Goal: Task Accomplishment & Management: Manage account settings

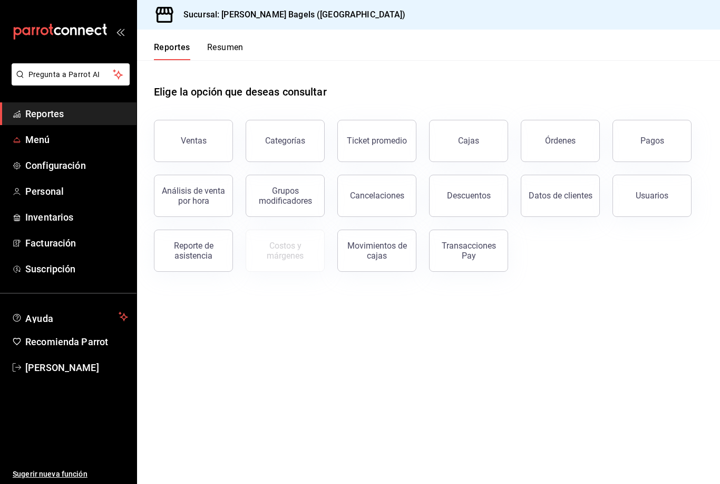
click at [18, 141] on icon "mailbox folders" at bounding box center [16, 141] width 7 height 0
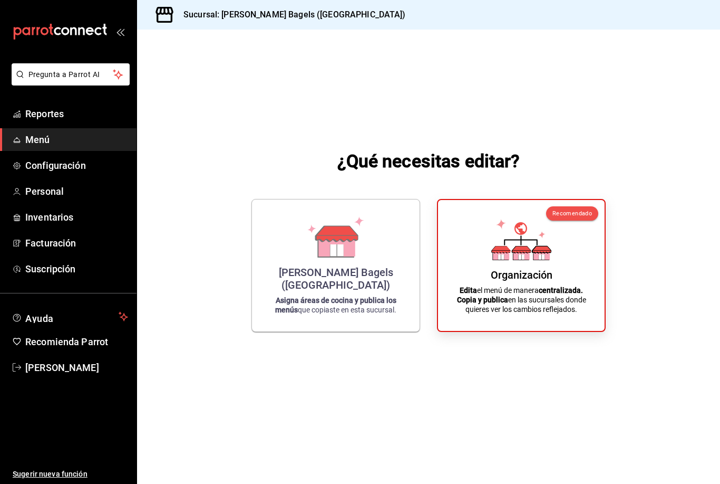
click at [573, 314] on p "Edita el menú de manera centralizada. Copia y publica en las sucursales donde q…" at bounding box center [521, 299] width 141 height 28
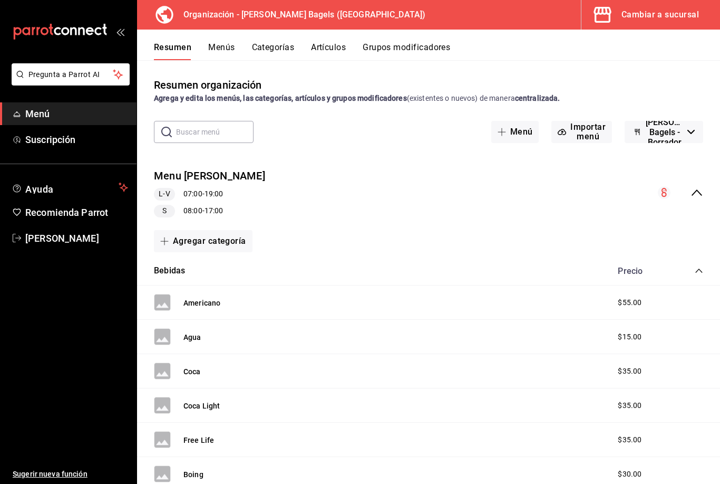
click at [218, 52] on button "Menús" at bounding box center [221, 51] width 26 height 18
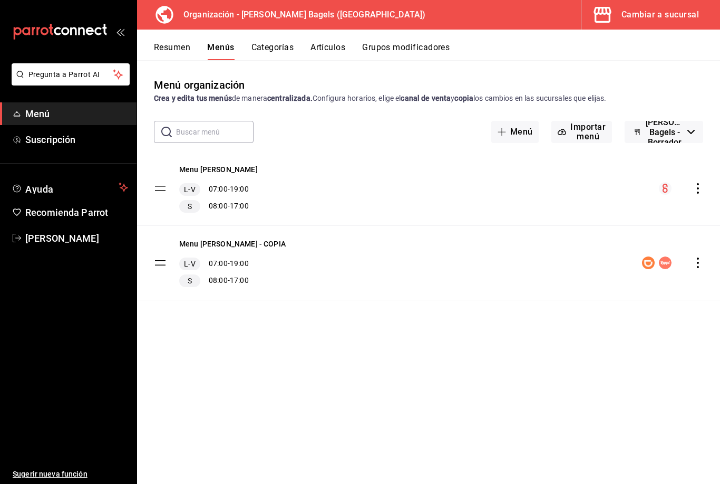
click at [612, 184] on div "Menu Feller L-V 07:00 - 19:00 S 08:00 - 17:00" at bounding box center [428, 188] width 583 height 74
click at [670, 187] on circle "menu-maker-table" at bounding box center [665, 188] width 13 height 13
click at [693, 266] on icon "actions" at bounding box center [698, 262] width 11 height 11
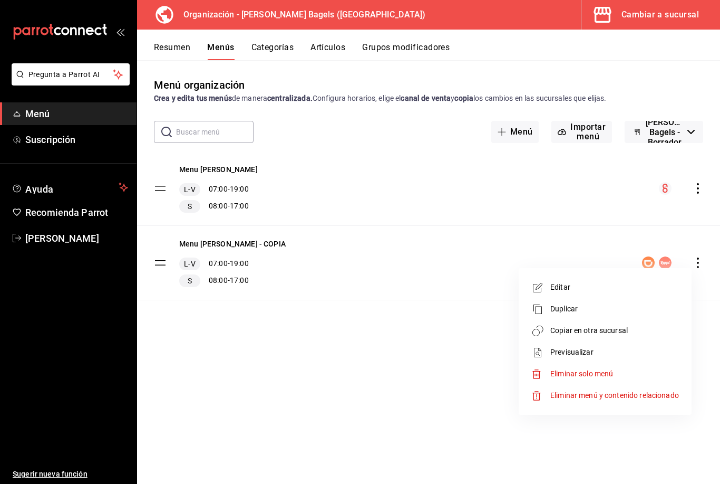
click at [601, 229] on div at bounding box center [360, 242] width 720 height 484
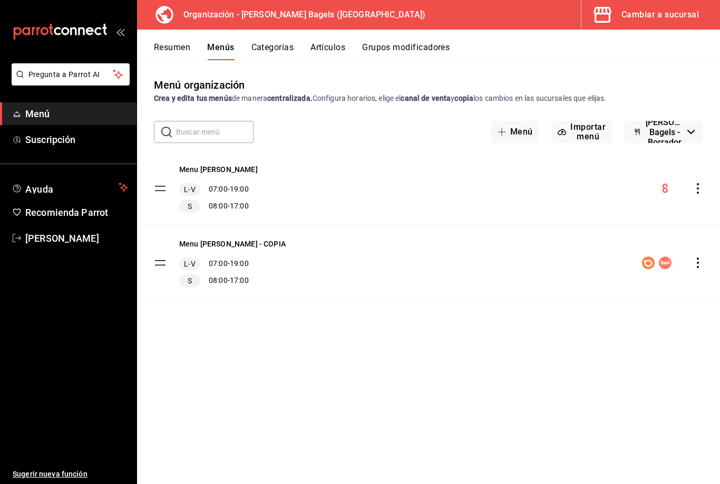
click at [369, 221] on div "Menu Feller L-V 07:00 - 19:00 S 08:00 - 17:00" at bounding box center [428, 188] width 583 height 74
click at [271, 46] on button "Categorías" at bounding box center [273, 51] width 43 height 18
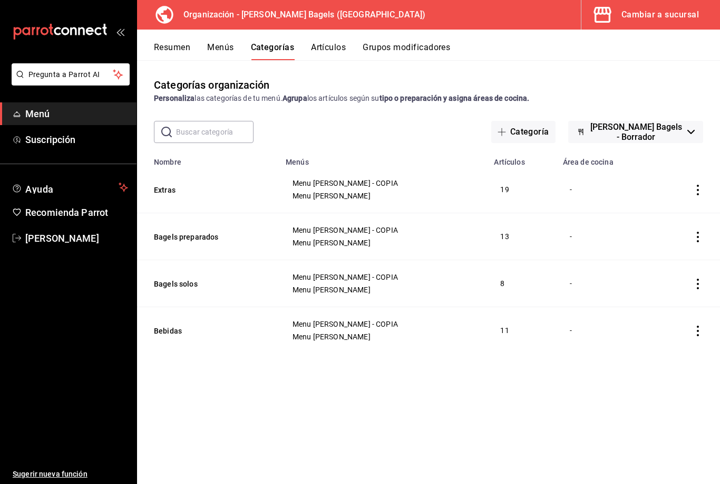
click at [321, 47] on button "Artículos" at bounding box center [328, 51] width 35 height 18
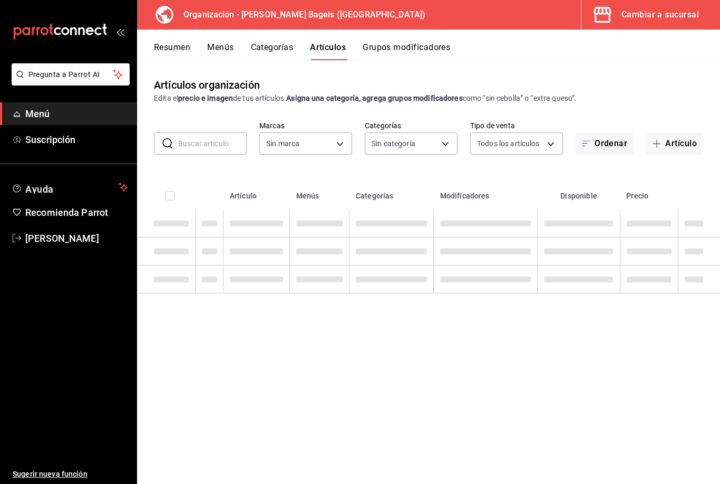
type input "931cbada-8b95-48c9-a0c3-dfa07e11cc97"
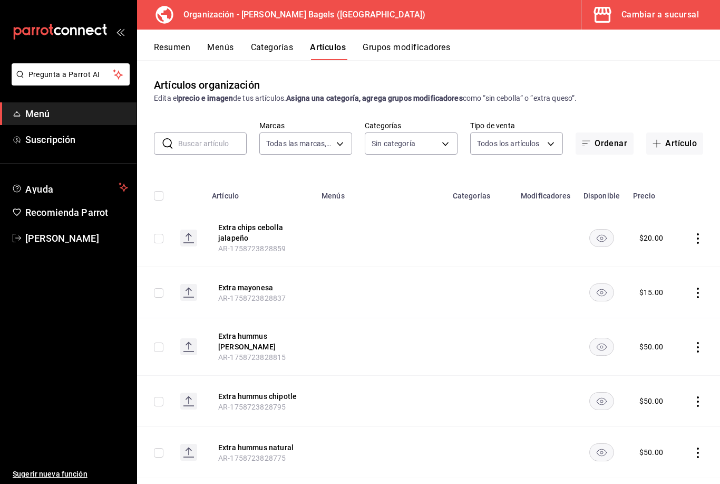
type input "ad8eab34-3e8f-4ae6-b6bf-f9ef209aa81f,be6b12bc-1690-4956-9e7a-fdc08728cd92,a60c9…"
click at [208, 136] on input "text" at bounding box center [212, 143] width 69 height 21
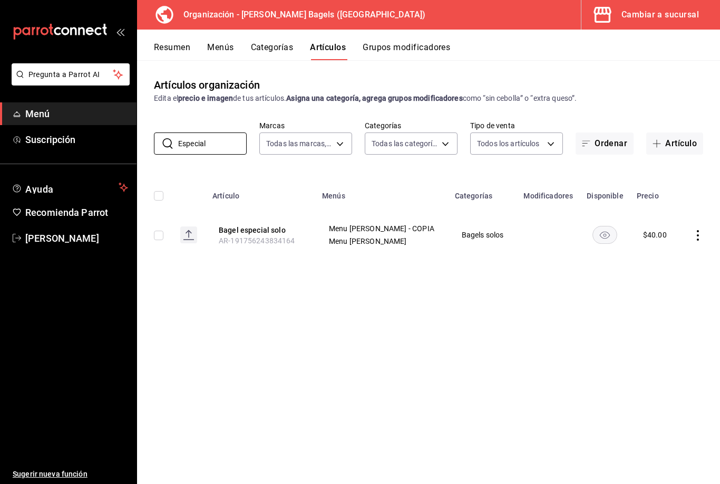
click at [218, 151] on input "Especial" at bounding box center [212, 143] width 69 height 21
type input "E"
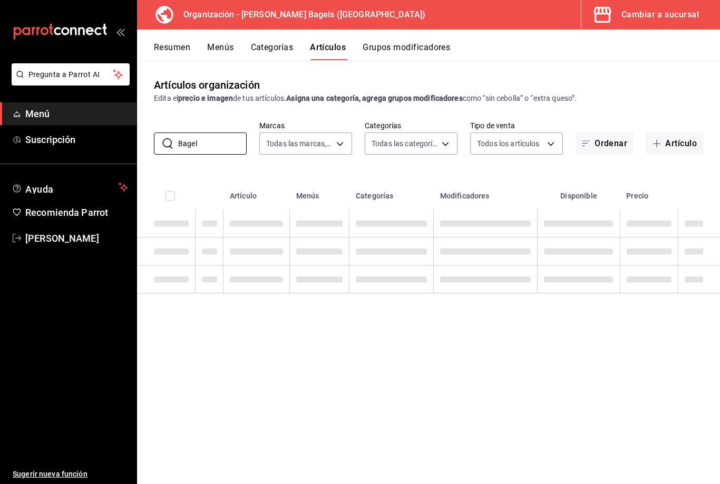
type input "Bagel"
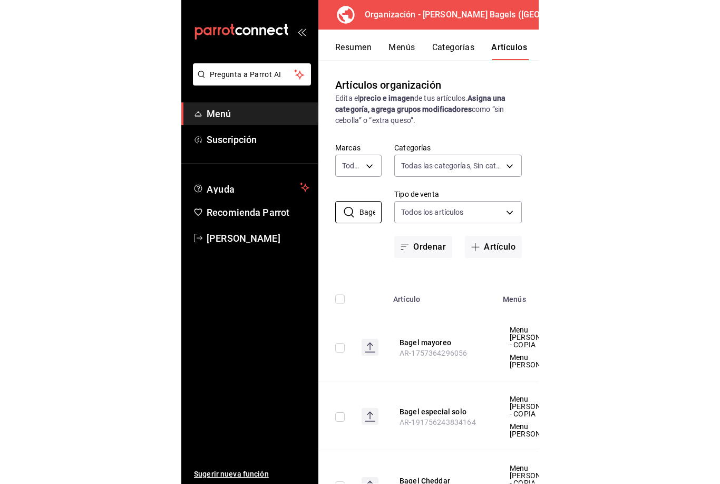
scroll to position [34, 0]
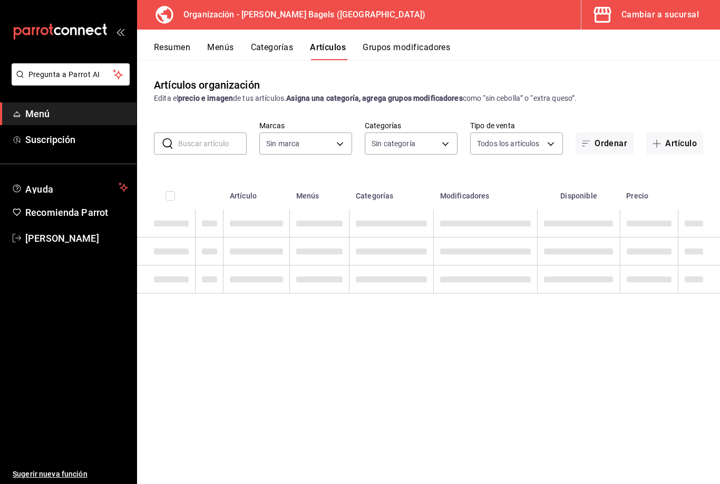
type input "ad8eab34-3e8f-4ae6-b6bf-f9ef209aa81f,be6b12bc-1690-4956-9e7a-fdc08728cd92,a60c9…"
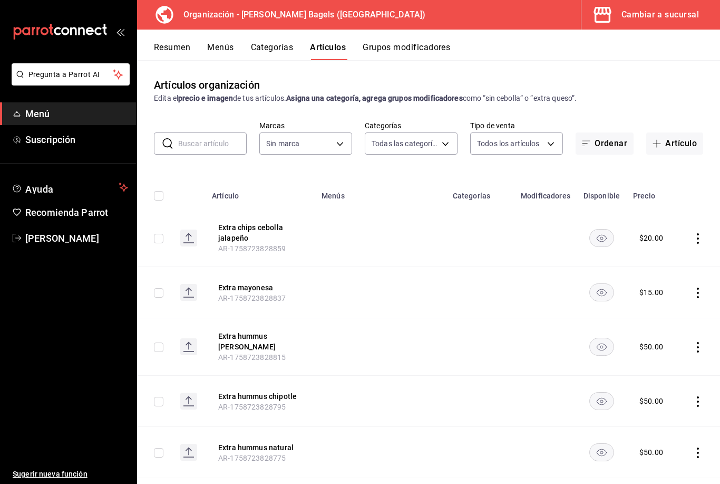
type input "931cbada-8b95-48c9-a0c3-dfa07e11cc97"
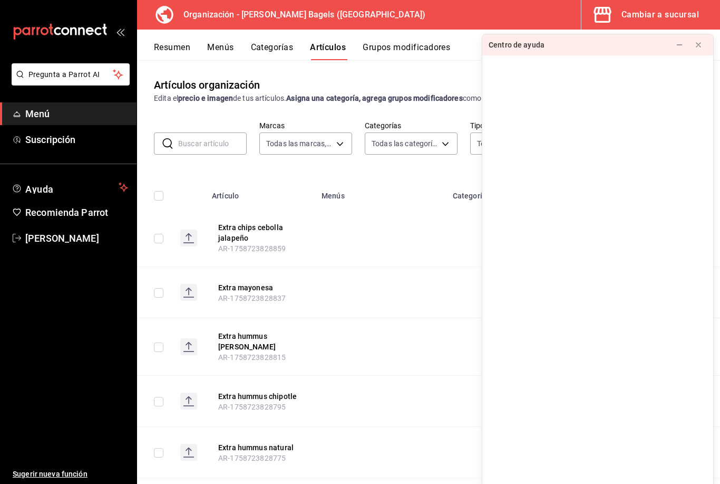
scroll to position [34, 0]
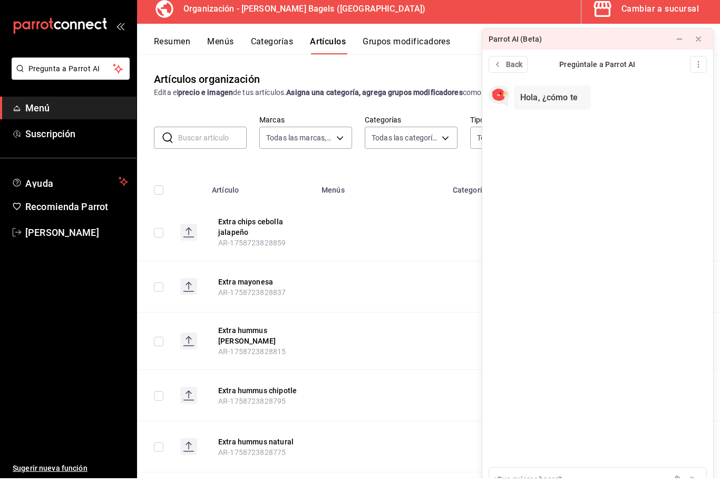
click at [700, 12] on button "Cambiar a sucursal" at bounding box center [647, 15] width 130 height 30
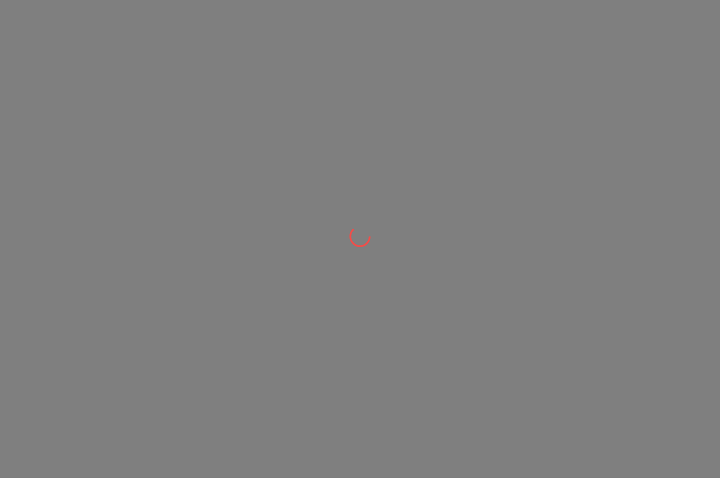
scroll to position [0, 0]
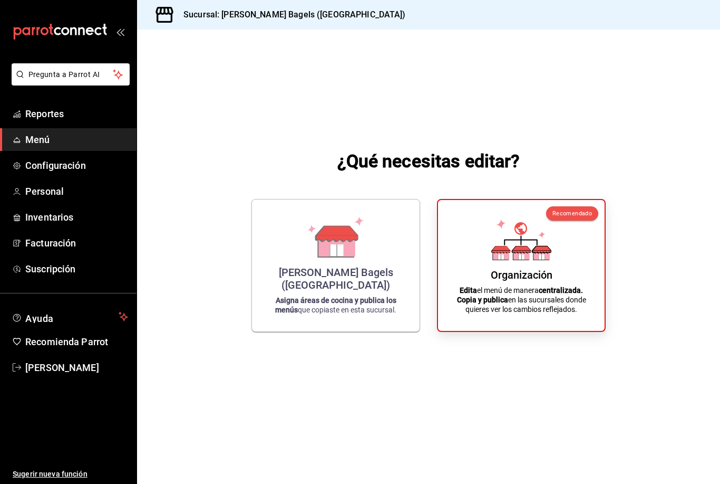
click at [581, 294] on strong "centralizada." at bounding box center [561, 290] width 44 height 8
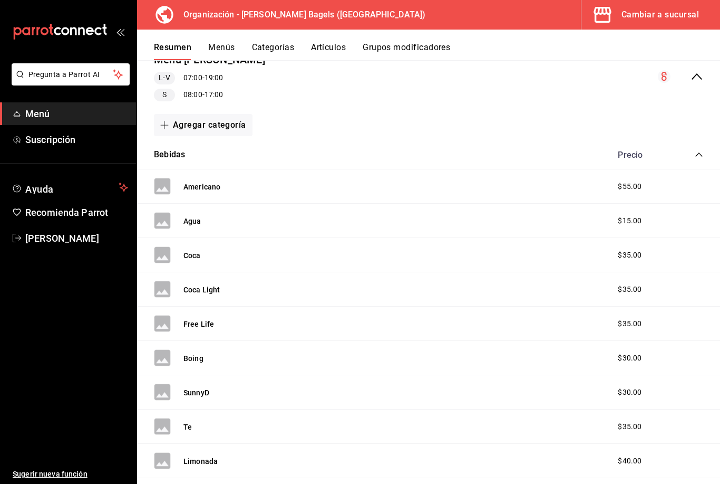
scroll to position [113, 0]
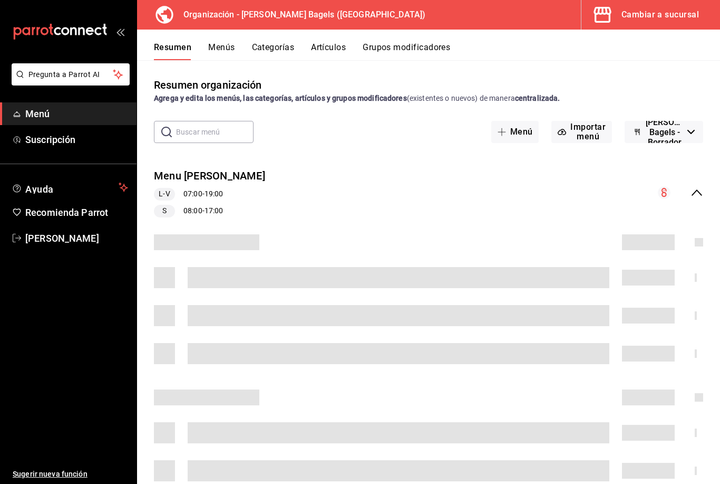
scroll to position [34, 0]
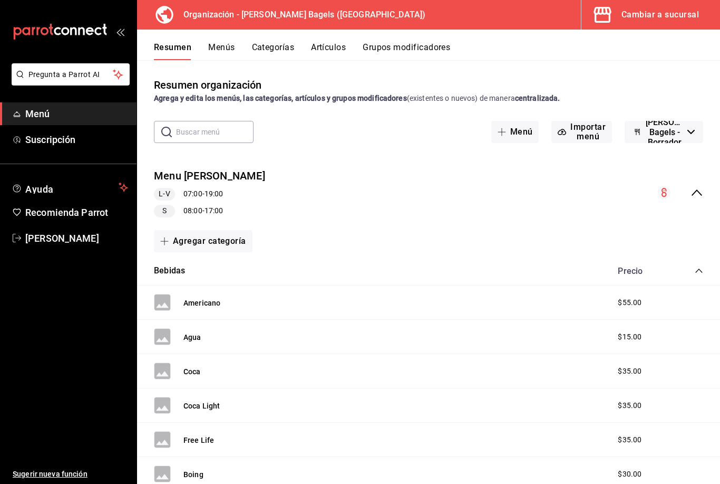
click at [705, 14] on button "Cambiar a sucursal" at bounding box center [647, 15] width 130 height 30
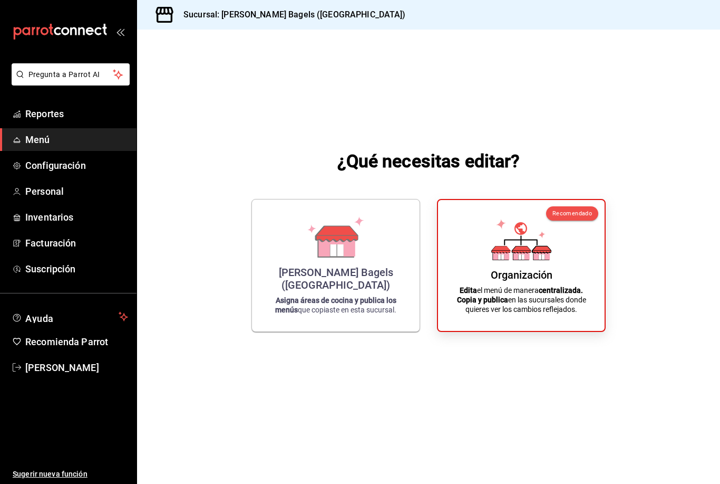
click at [555, 278] on div "Organización Edita el menú de manera centralizada. Copia y publica en las sucur…" at bounding box center [521, 265] width 141 height 114
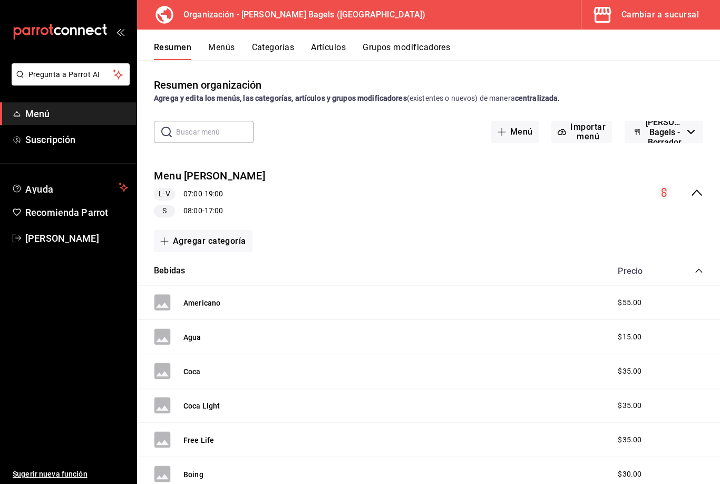
click at [274, 42] on button "Categorías" at bounding box center [273, 51] width 43 height 18
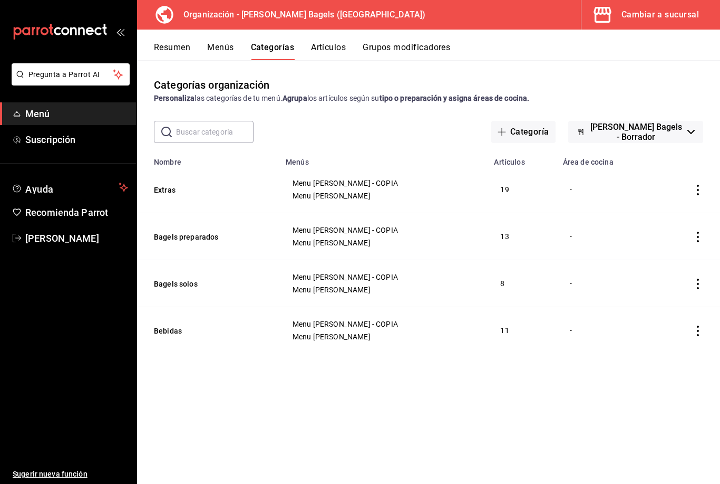
click at [335, 43] on button "Artículos" at bounding box center [328, 51] width 35 height 18
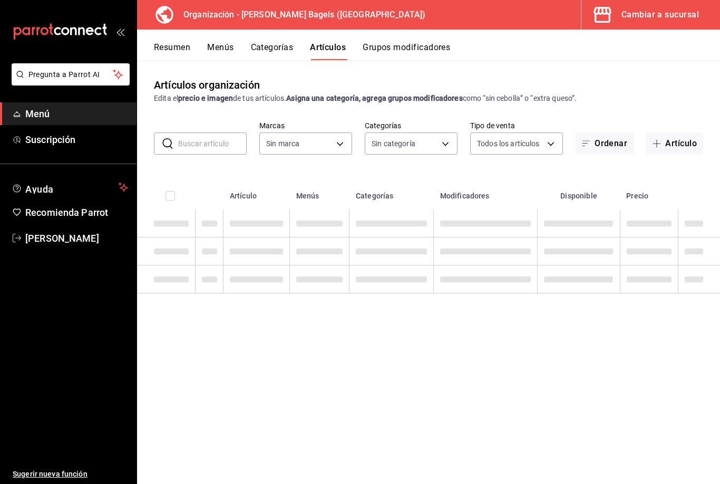
type input "ad8eab34-3e8f-4ae6-b6bf-f9ef209aa81f,be6b12bc-1690-4956-9e7a-fdc08728cd92,a60c9…"
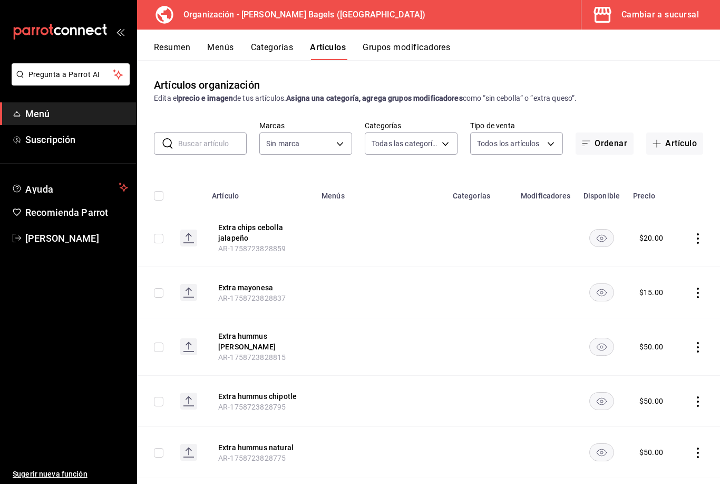
type input "931cbada-8b95-48c9-a0c3-dfa07e11cc97"
click at [209, 141] on input "text" at bounding box center [212, 143] width 69 height 21
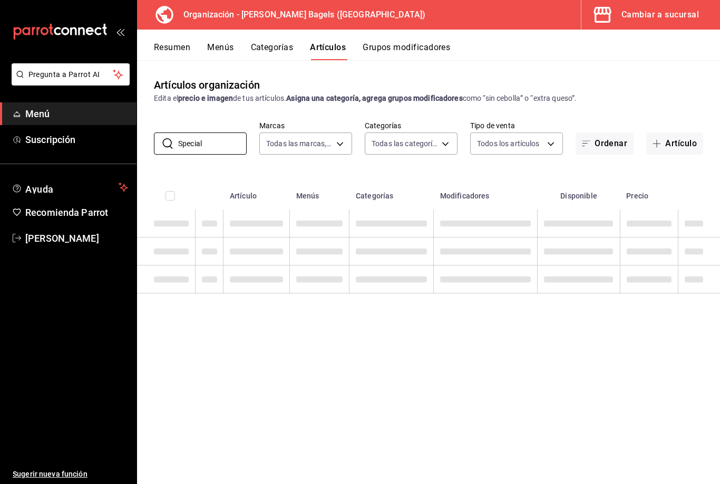
type input "Special"
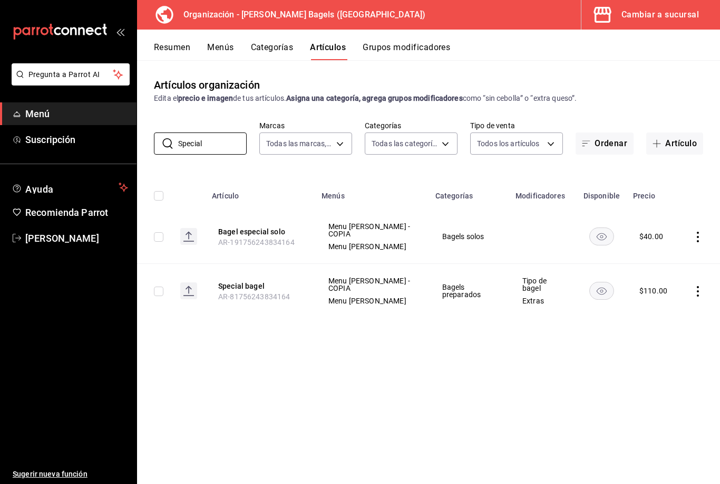
click at [699, 286] on icon "actions" at bounding box center [698, 291] width 2 height 11
click at [677, 314] on span "Editar" at bounding box center [666, 310] width 27 height 11
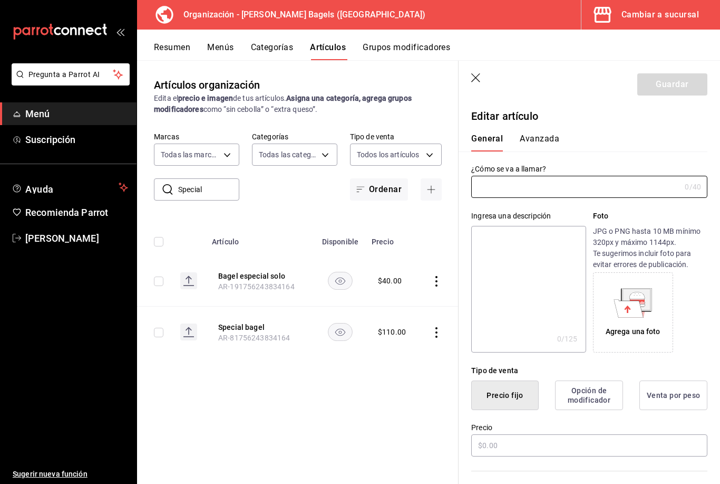
type input "Special bagel"
type textarea "Pregunta por el especial del mes y !No te quedes sin probarlo!"
type textarea "x"
type input "AR-81756243834164"
type textarea "x"
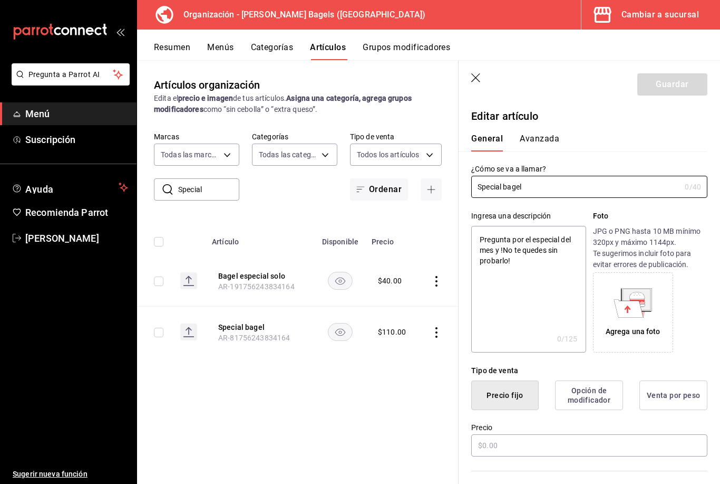
type input "$110.00"
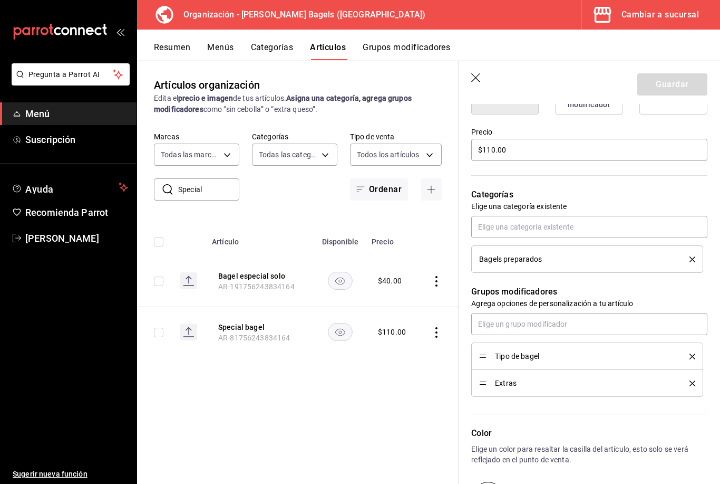
scroll to position [296, 0]
click at [690, 356] on icon "delete" at bounding box center [693, 355] width 6 height 6
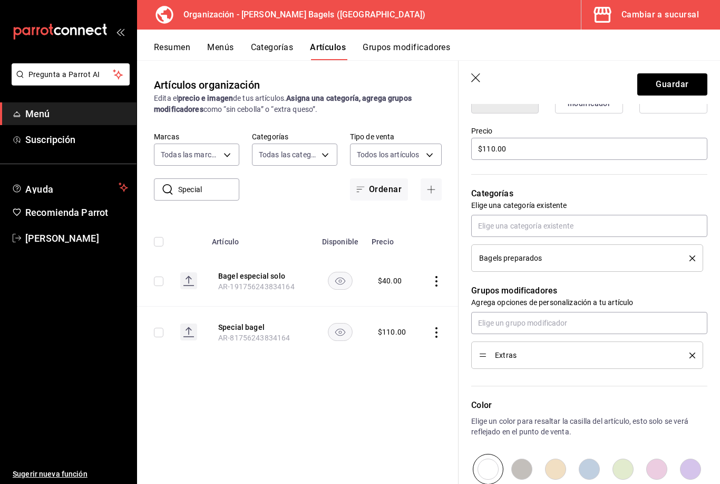
click at [694, 349] on li "Extras" at bounding box center [587, 354] width 232 height 27
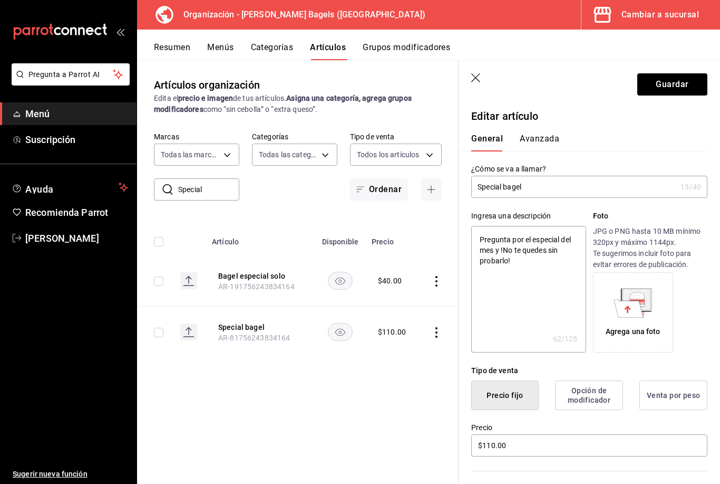
scroll to position [0, 0]
click at [680, 80] on button "Guardar" at bounding box center [673, 84] width 70 height 22
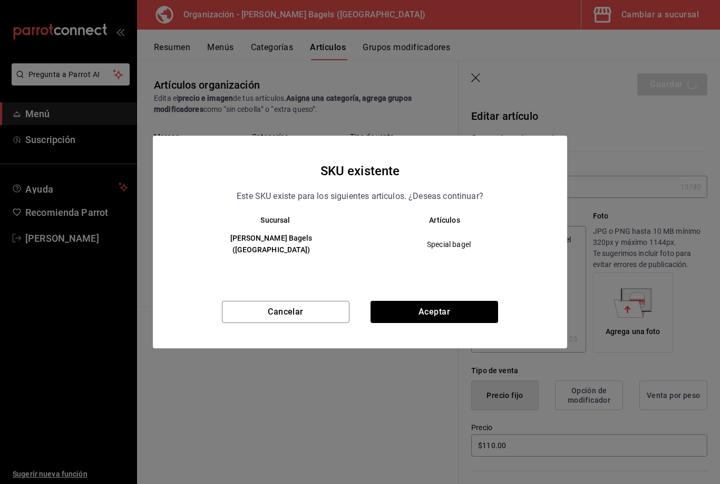
click at [452, 309] on button "Aceptar" at bounding box center [435, 312] width 128 height 22
type textarea "x"
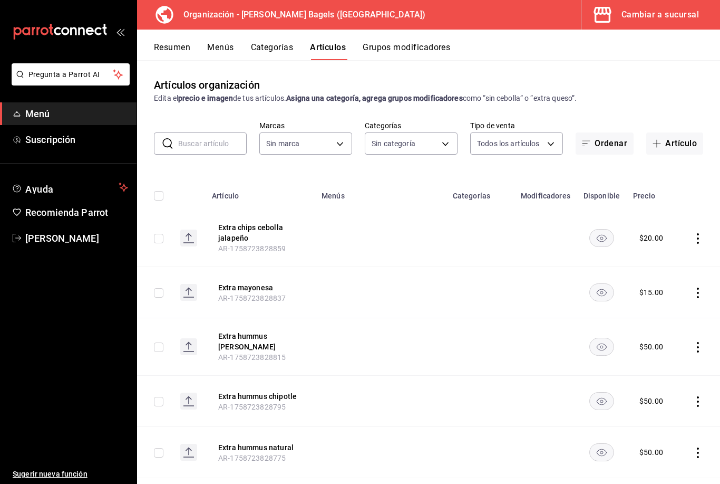
type input "931cbada-8b95-48c9-a0c3-dfa07e11cc97"
type input "ad8eab34-3e8f-4ae6-b6bf-f9ef209aa81f,be6b12bc-1690-4956-9e7a-fdc08728cd92,a60c9…"
click at [167, 37] on div "Resumen Menús Categorías Artículos Grupos modificadores" at bounding box center [428, 45] width 583 height 31
click at [178, 47] on button "Resumen" at bounding box center [172, 51] width 36 height 18
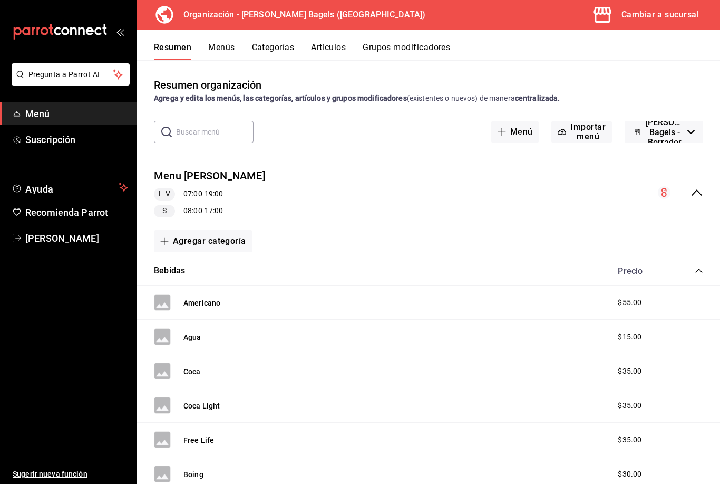
click at [15, 112] on icon "mailbox folders" at bounding box center [17, 114] width 8 height 8
click at [220, 38] on div "Resumen Menús Categorías Artículos Grupos modificadores" at bounding box center [428, 45] width 583 height 31
click at [218, 45] on button "Menús" at bounding box center [221, 51] width 26 height 18
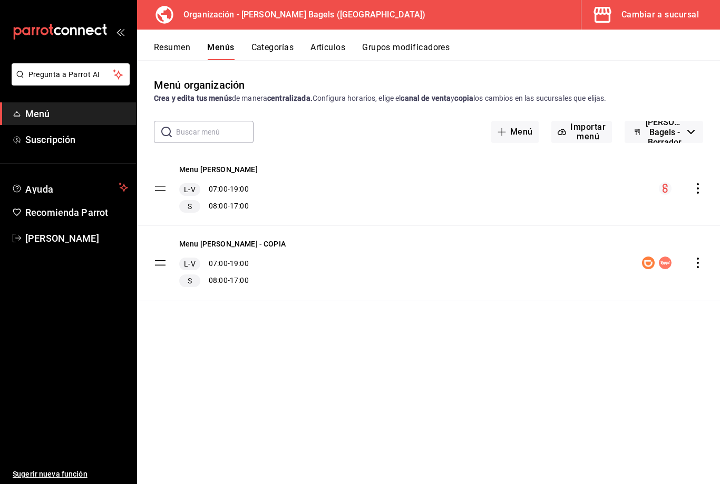
click at [696, 183] on icon "actions" at bounding box center [698, 188] width 11 height 11
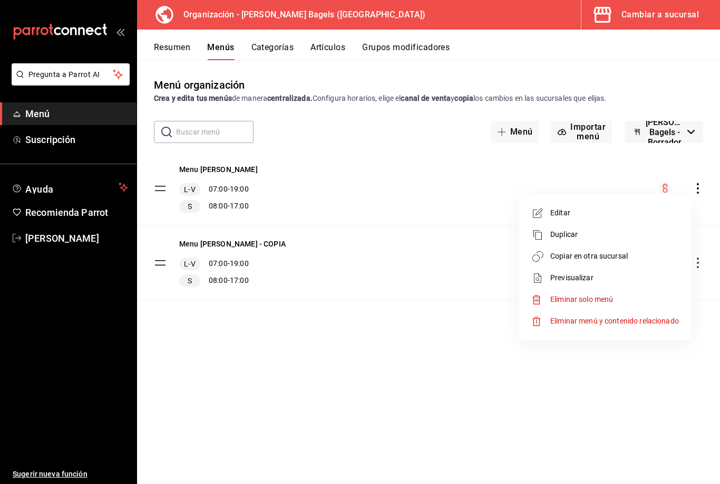
click at [645, 254] on span "Copiar en otra sucursal" at bounding box center [615, 255] width 129 height 11
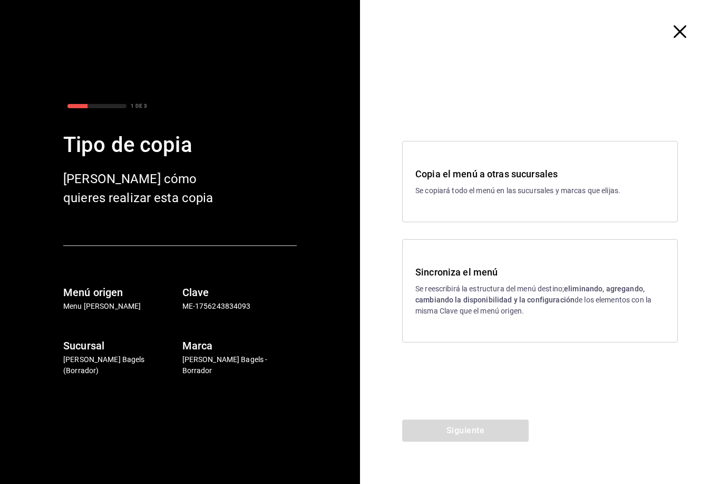
click at [621, 173] on h3 "Copia el menú a otras sucursales" at bounding box center [540, 174] width 249 height 14
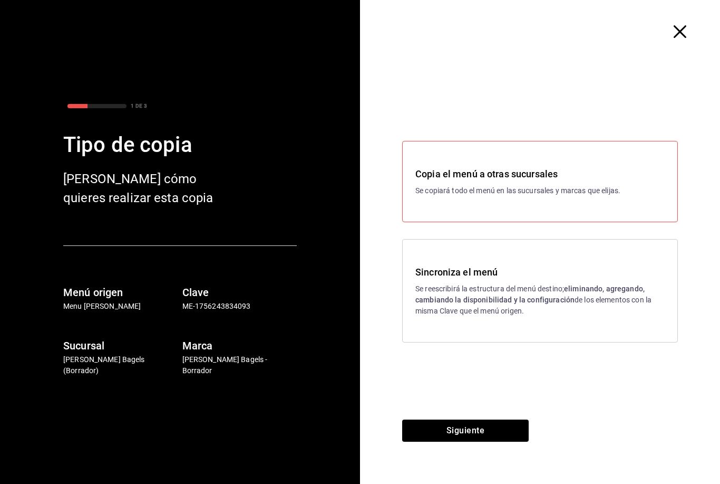
click at [514, 425] on button "Siguiente" at bounding box center [465, 430] width 127 height 22
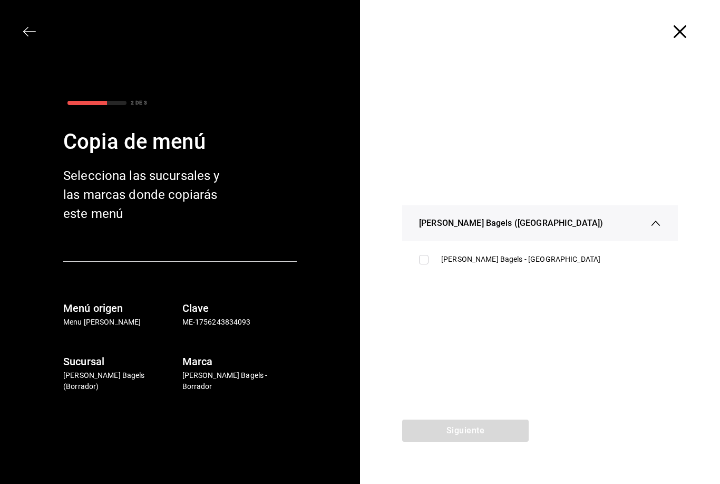
click at [512, 258] on div "Feller Bagels - Chihuahua" at bounding box center [551, 259] width 220 height 11
checkbox input "true"
click at [506, 429] on button "Siguiente" at bounding box center [465, 430] width 127 height 22
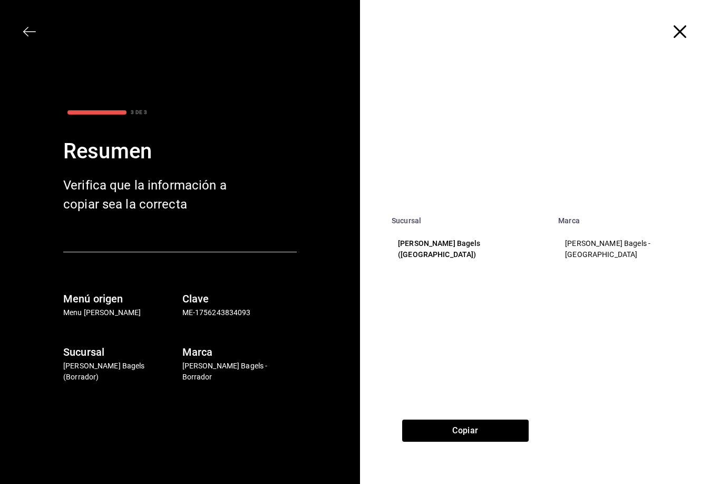
click at [517, 432] on button "Copiar" at bounding box center [465, 430] width 127 height 22
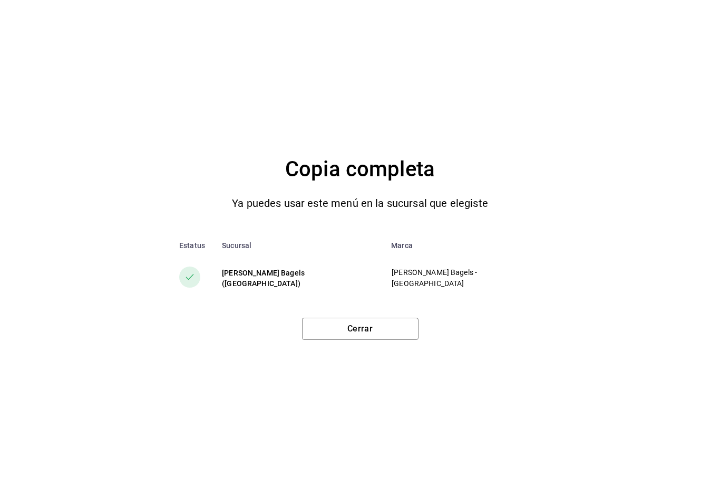
click at [395, 327] on button "Cerrar" at bounding box center [360, 328] width 117 height 22
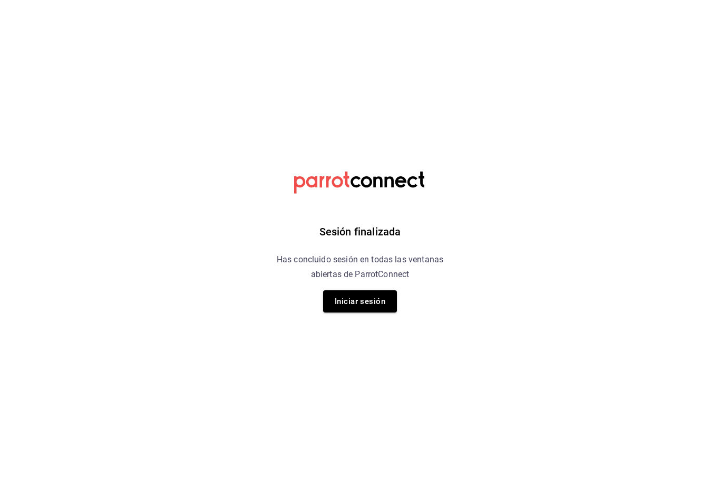
click at [383, 306] on button "Iniciar sesión" at bounding box center [360, 301] width 74 height 22
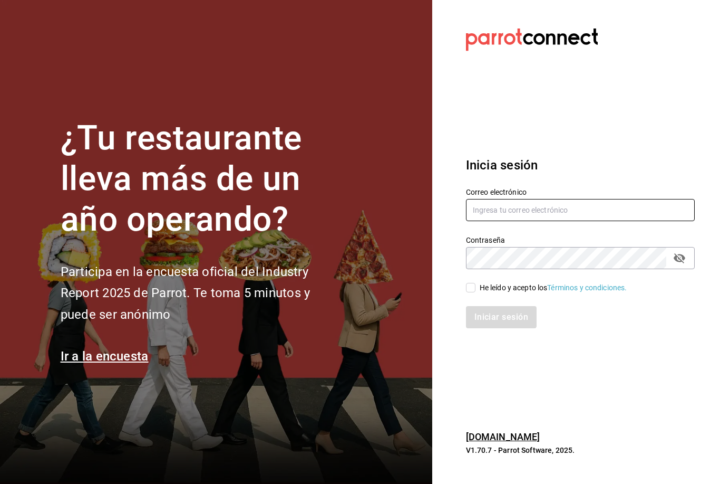
click at [547, 221] on input "text" at bounding box center [580, 210] width 229 height 22
type input "[EMAIL_ADDRESS][DOMAIN_NAME]"
click at [476, 293] on span "He leído y acepto los Términos y condiciones." at bounding box center [552, 287] width 152 height 11
click at [476, 292] on input "He leído y acepto los Términos y condiciones." at bounding box center [470, 287] width 9 height 9
checkbox input "true"
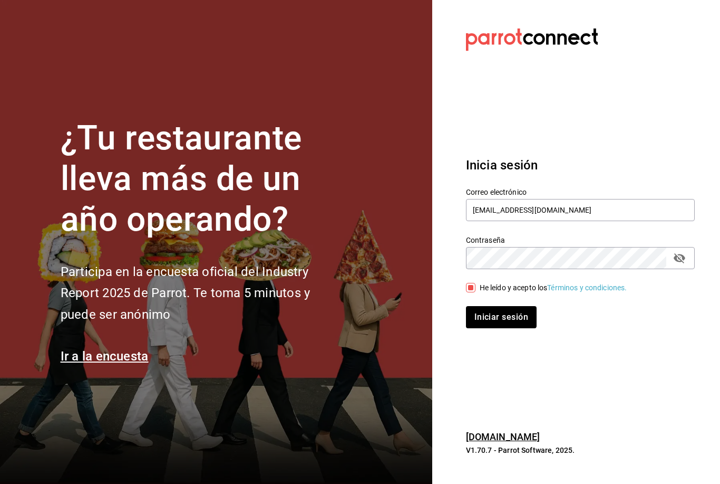
click at [496, 328] on button "Iniciar sesión" at bounding box center [501, 317] width 71 height 22
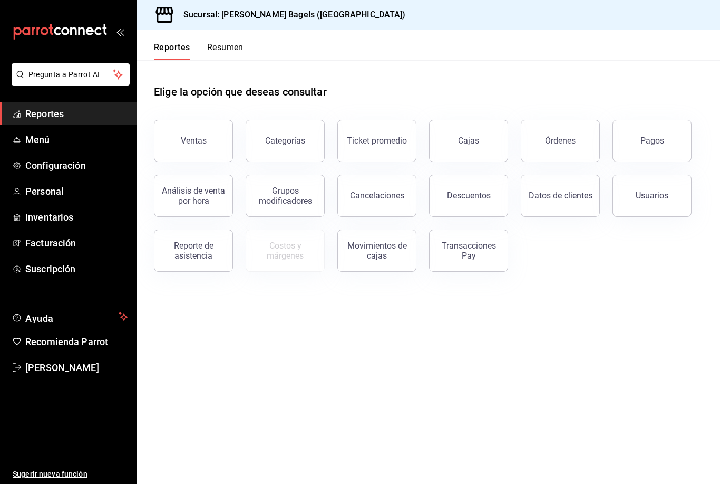
click at [197, 142] on div "Ventas" at bounding box center [194, 141] width 26 height 10
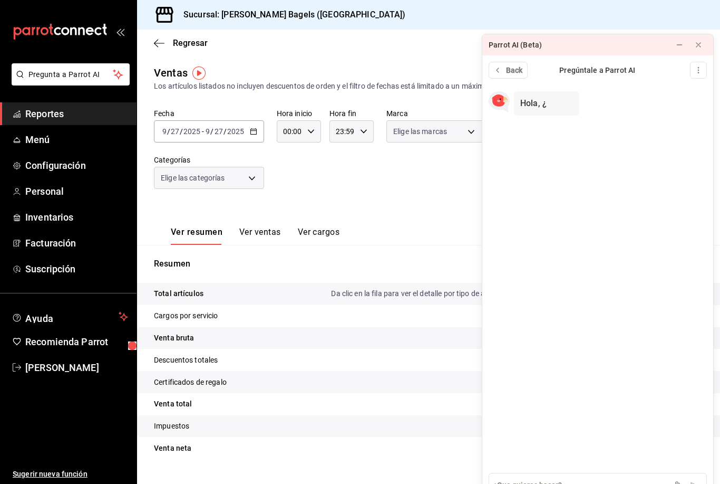
click at [697, 25] on div "Sucursal: [PERSON_NAME] Bagels ([GEOGRAPHIC_DATA])" at bounding box center [428, 15] width 583 height 30
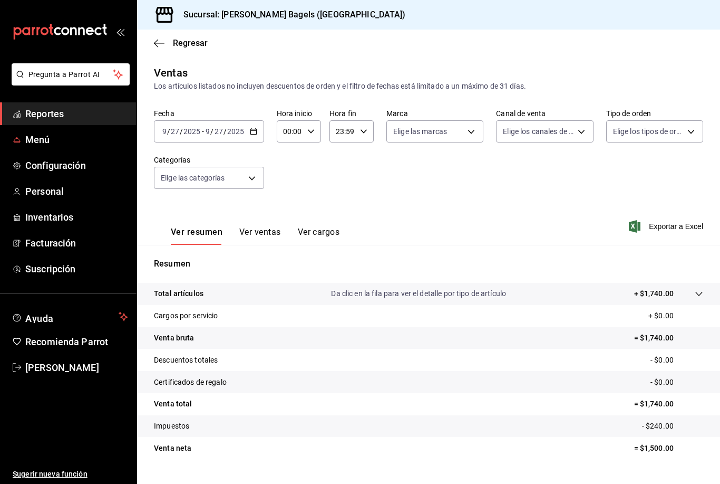
click at [18, 142] on icon "mailbox folders" at bounding box center [17, 140] width 8 height 8
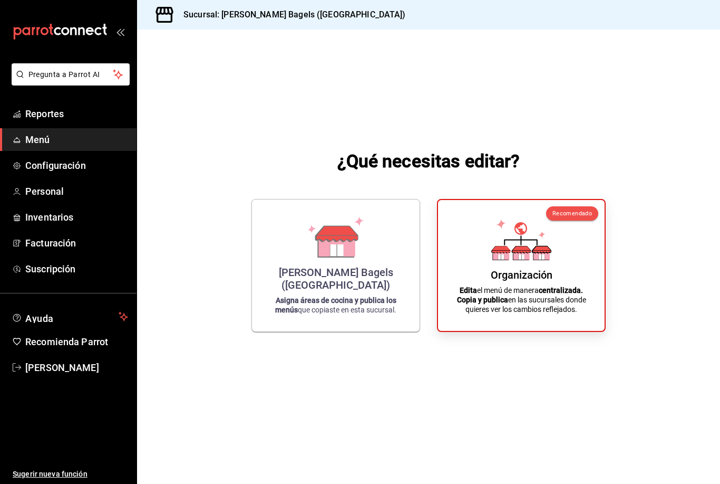
click at [544, 281] on div "Organización" at bounding box center [522, 274] width 62 height 13
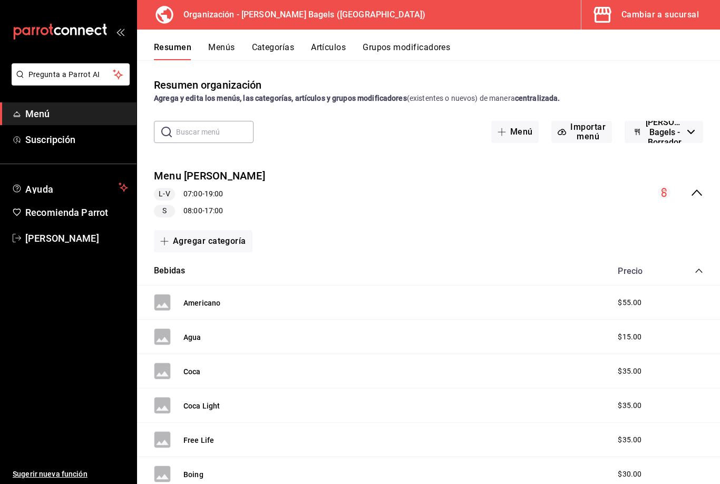
click at [271, 53] on button "Categorías" at bounding box center [273, 51] width 43 height 18
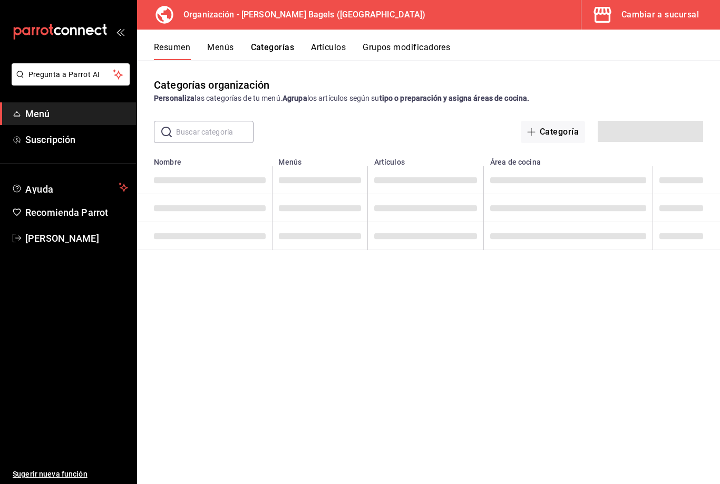
click at [221, 47] on button "Menús" at bounding box center [220, 51] width 26 height 18
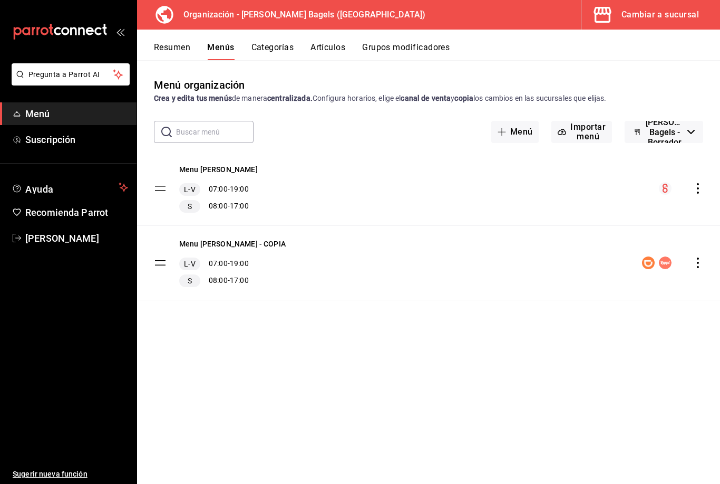
click at [278, 42] on button "Categorías" at bounding box center [273, 51] width 43 height 18
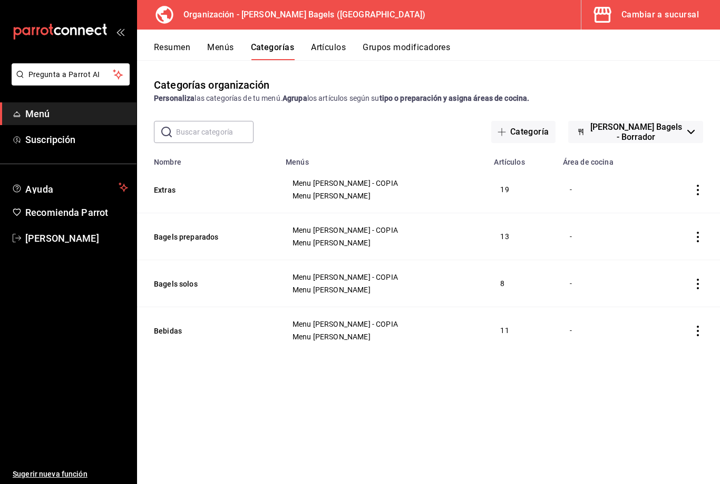
click at [222, 131] on input "text" at bounding box center [215, 131] width 78 height 21
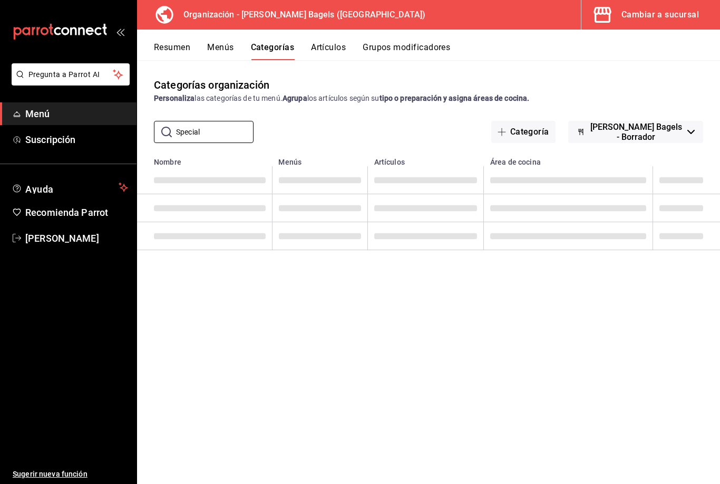
type input "Special"
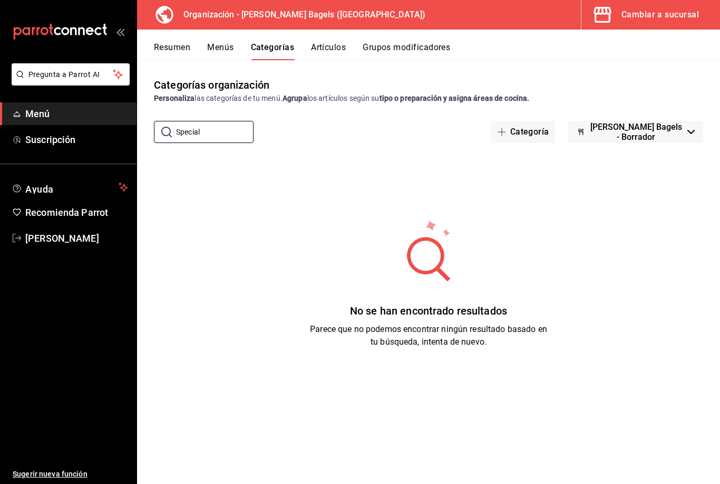
click at [334, 46] on button "Artículos" at bounding box center [328, 51] width 35 height 18
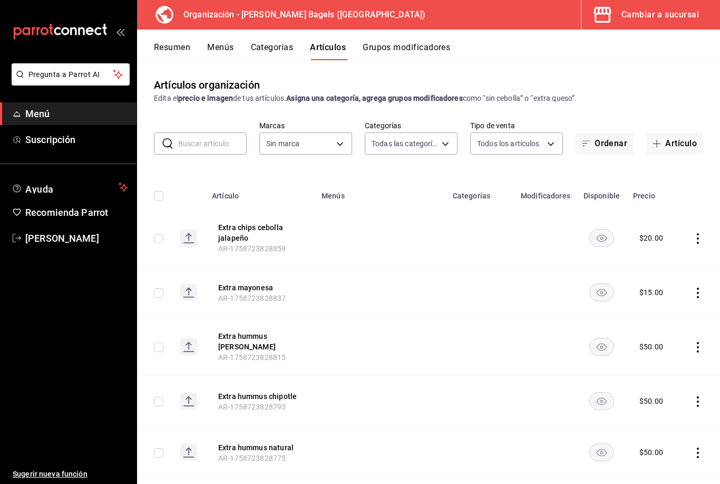
type input "ad8eab34-3e8f-4ae6-b6bf-f9ef209aa81f,be6b12bc-1690-4956-9e7a-fdc08728cd92,a60c9…"
type input "931cbada-8b95-48c9-a0c3-dfa07e11cc97"
click at [219, 146] on input "text" at bounding box center [212, 143] width 69 height 21
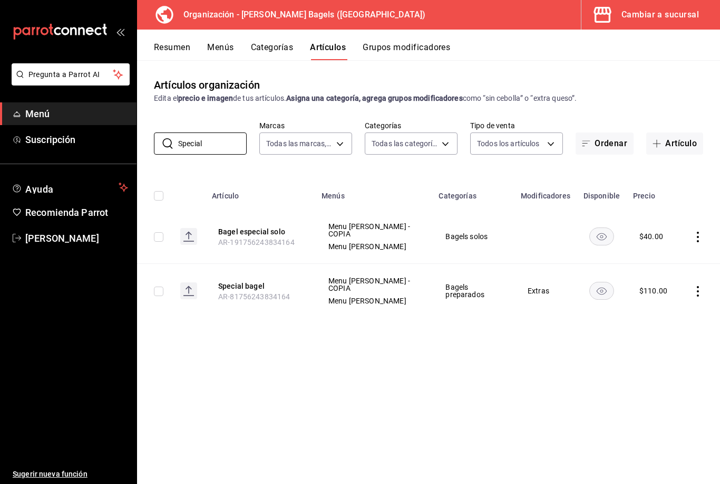
type input "Special"
click at [662, 286] on div "$ 110.00" at bounding box center [654, 290] width 28 height 11
click at [262, 281] on button "Special bagel" at bounding box center [260, 286] width 84 height 11
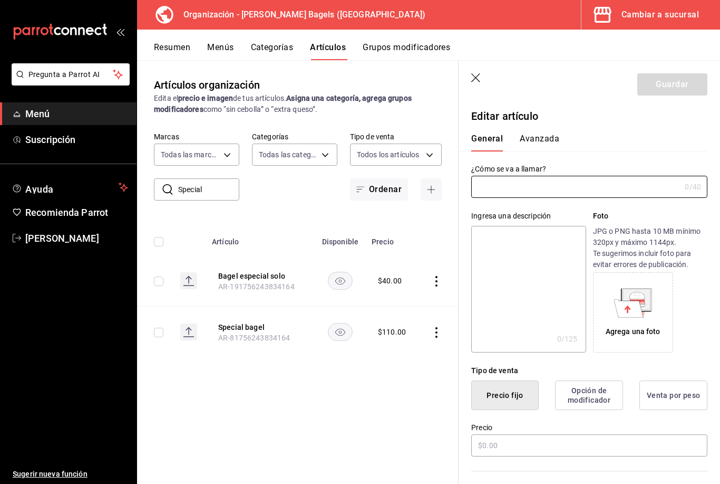
type input "Special bagel"
type textarea "Pregunta por el especial del mes y !No te quedes sin probarlo!"
type textarea "x"
type input "AR-81756243834164"
type textarea "x"
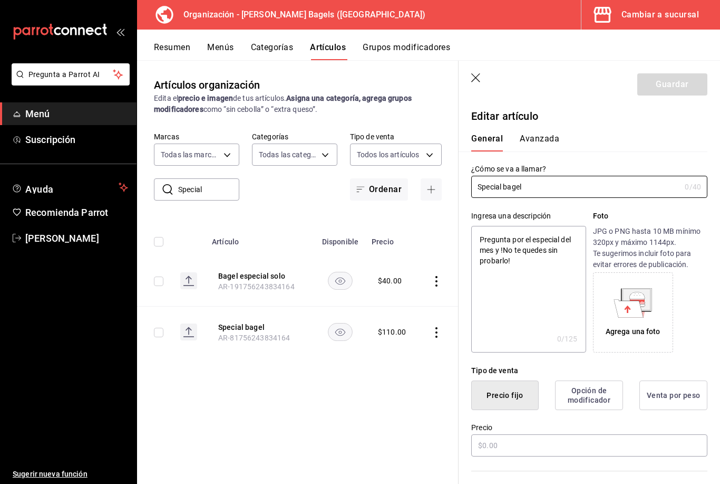
type input "$110.00"
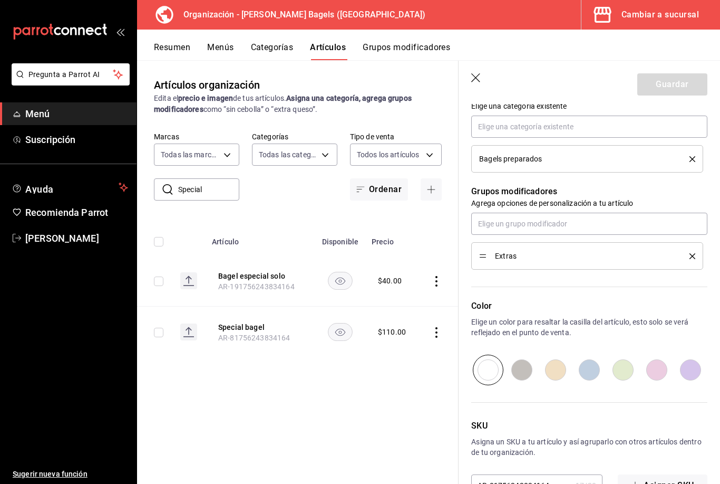
scroll to position [396, 0]
type textarea "x"
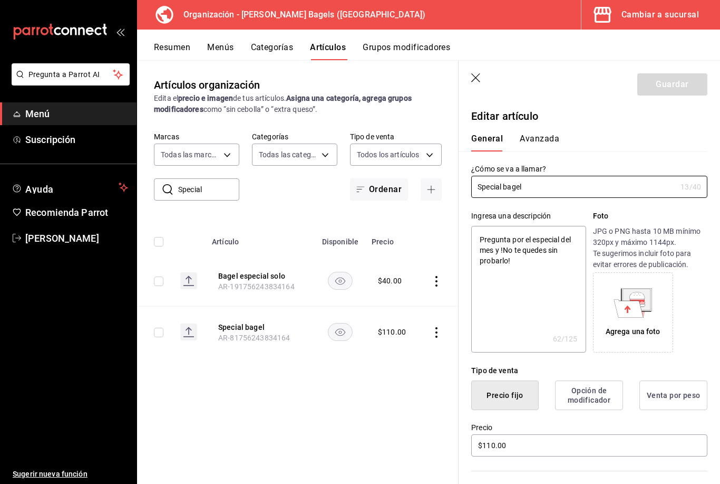
scroll to position [0, 0]
click at [274, 93] on div "Edita el precio e imagen de tus artículos. Asigna una categoría, agrega grupos …" at bounding box center [298, 104] width 288 height 22
click at [488, 71] on header "Guardar" at bounding box center [590, 82] width 262 height 43
click at [474, 82] on icon "button" at bounding box center [476, 78] width 11 height 11
type textarea "x"
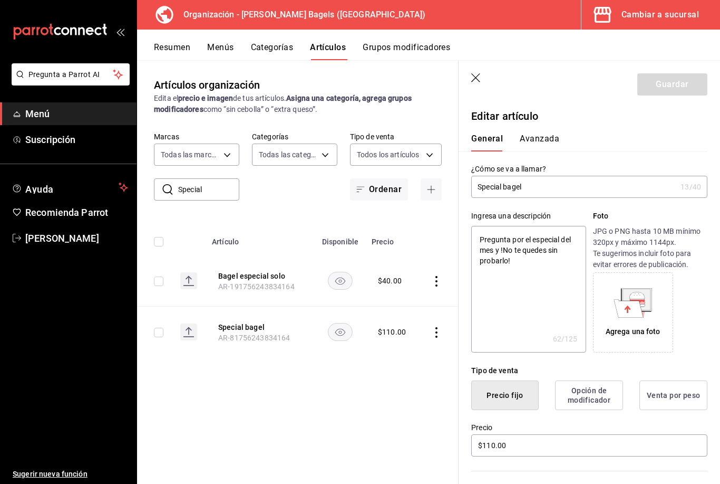
type input "AR-1758982891623"
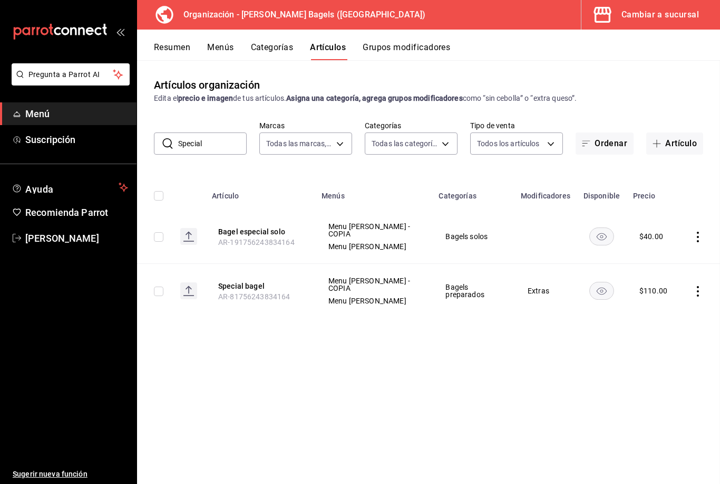
click at [480, 83] on div "Artículos organización Edita el precio e imagen de tus artículos. Asigna una ca…" at bounding box center [428, 271] width 583 height 423
click at [224, 45] on button "Menús" at bounding box center [220, 51] width 26 height 18
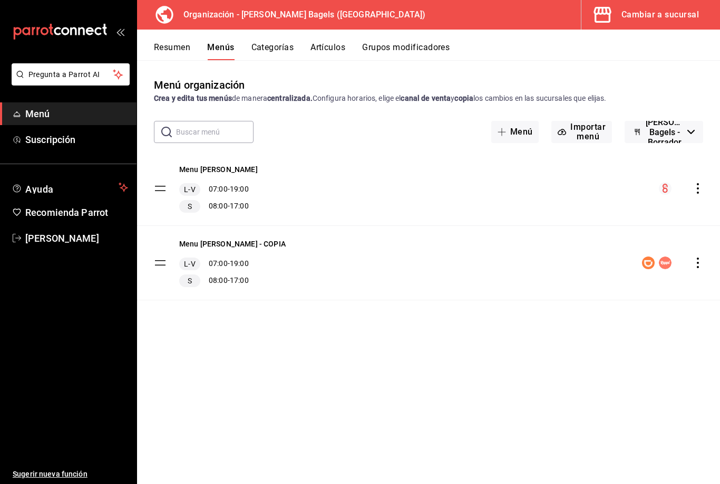
click at [713, 186] on div "Menu Feller L-V 07:00 - 19:00 S 08:00 - 17:00" at bounding box center [428, 188] width 583 height 74
click at [702, 190] on icon "actions" at bounding box center [698, 188] width 11 height 11
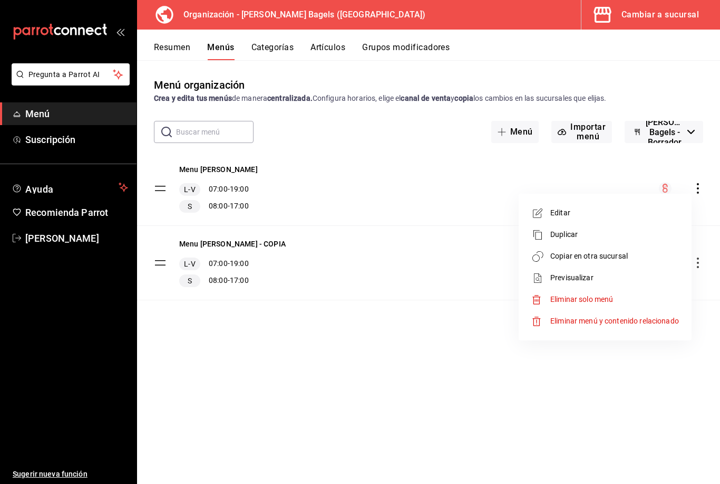
click at [621, 253] on span "Copiar en otra sucursal" at bounding box center [615, 255] width 129 height 11
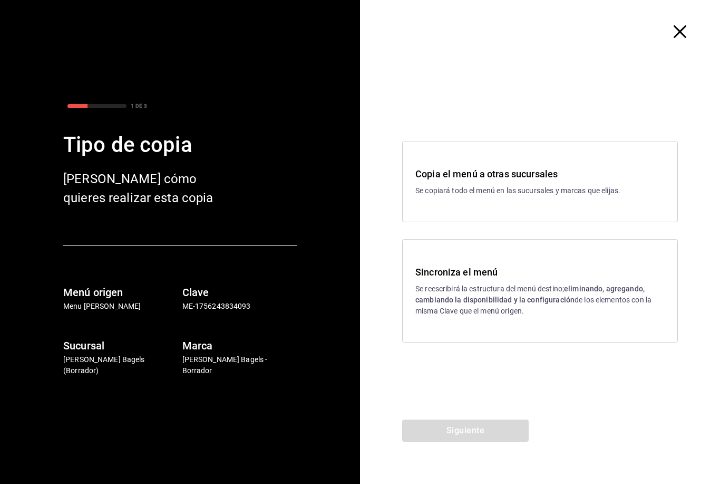
click at [563, 190] on p "Se copiará todo el menú en las sucursales y marcas que elijas." at bounding box center [540, 190] width 249 height 11
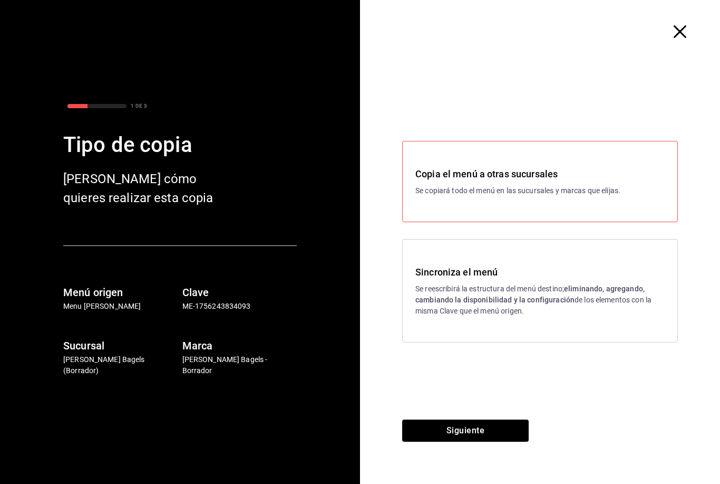
click at [647, 290] on p "Se reescribirá la estructura del menú destino; eliminando, agregando, cambiando…" at bounding box center [540, 299] width 249 height 33
click at [489, 440] on button "Siguiente" at bounding box center [465, 430] width 127 height 22
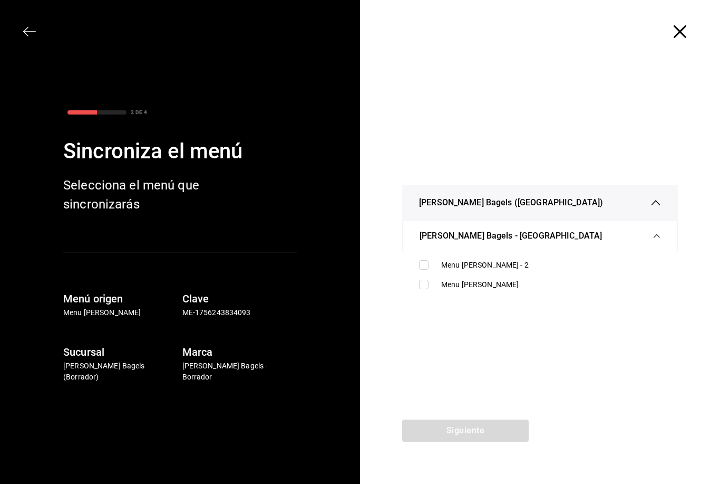
click at [499, 430] on div "Siguiente" at bounding box center [465, 451] width 211 height 64
click at [421, 267] on input "checkbox" at bounding box center [423, 264] width 9 height 9
checkbox input "true"
click at [427, 288] on input "checkbox" at bounding box center [423, 284] width 9 height 9
checkbox input "true"
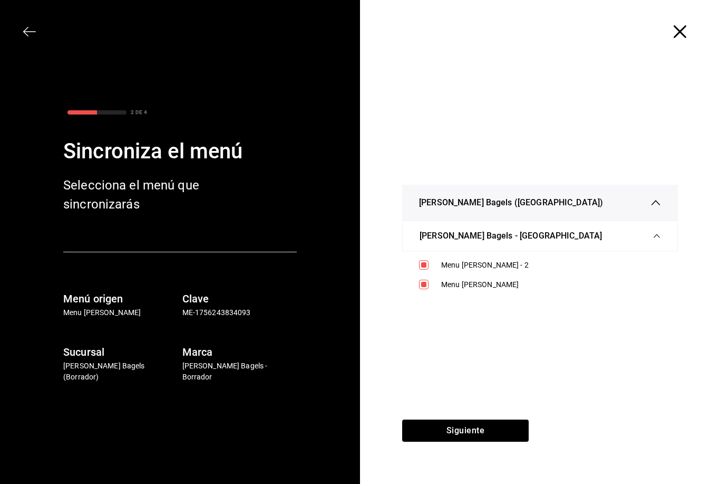
click at [477, 426] on button "Siguiente" at bounding box center [465, 430] width 127 height 22
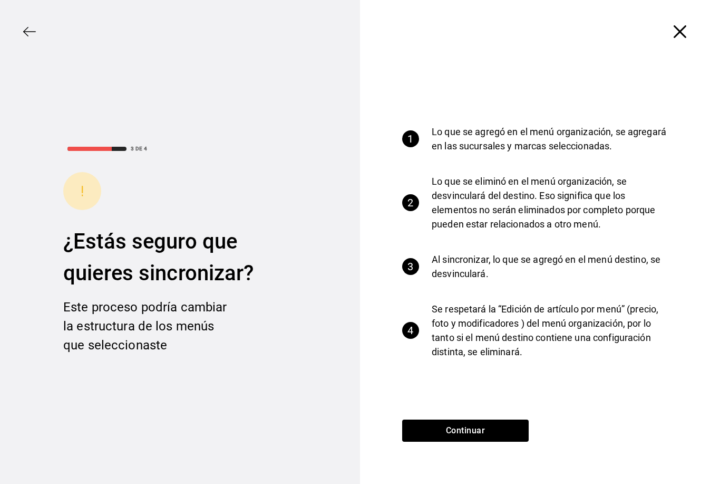
click at [497, 429] on button "Continuar" at bounding box center [465, 430] width 127 height 22
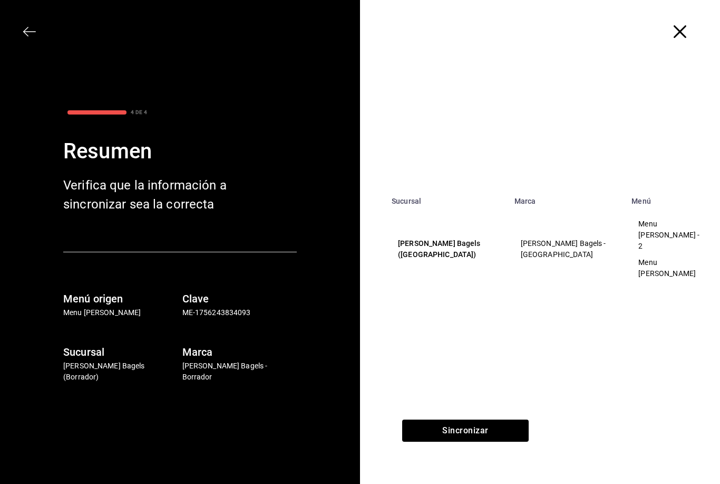
click at [504, 433] on button "Sincronizar" at bounding box center [465, 430] width 127 height 22
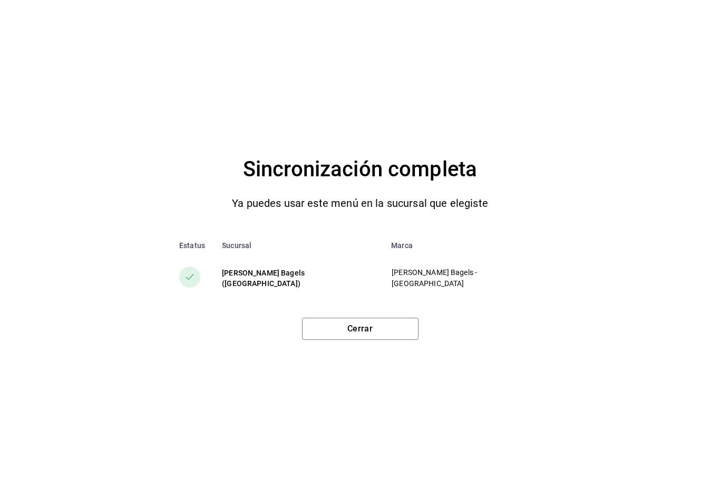
click at [362, 350] on div "Sincronización completa Ya puedes usar este menú en la sucursal que elegiste Es…" at bounding box center [360, 242] width 720 height 484
click at [355, 336] on button "Cerrar" at bounding box center [360, 328] width 117 height 22
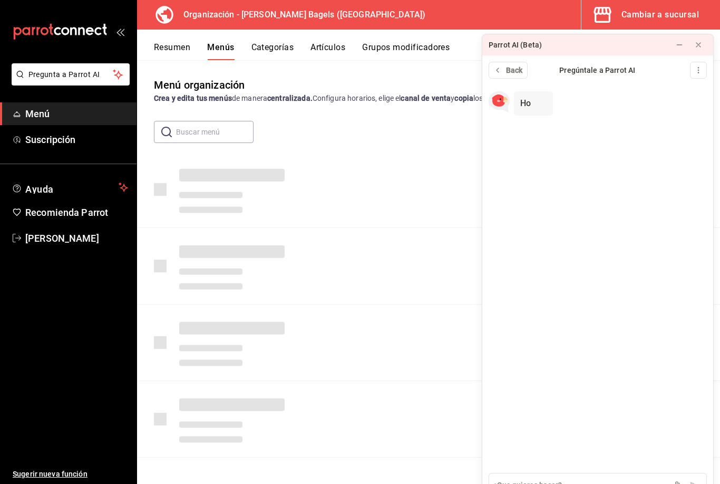
click at [186, 44] on button "Resumen" at bounding box center [172, 51] width 36 height 18
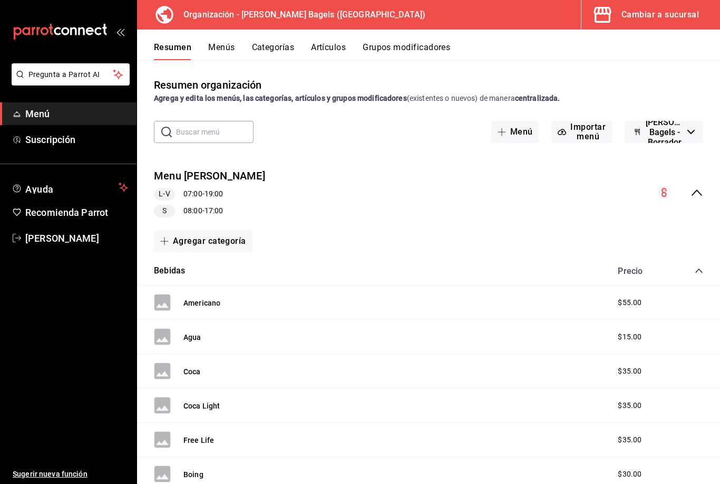
click at [664, 17] on div "Cambiar a sucursal" at bounding box center [661, 14] width 78 height 15
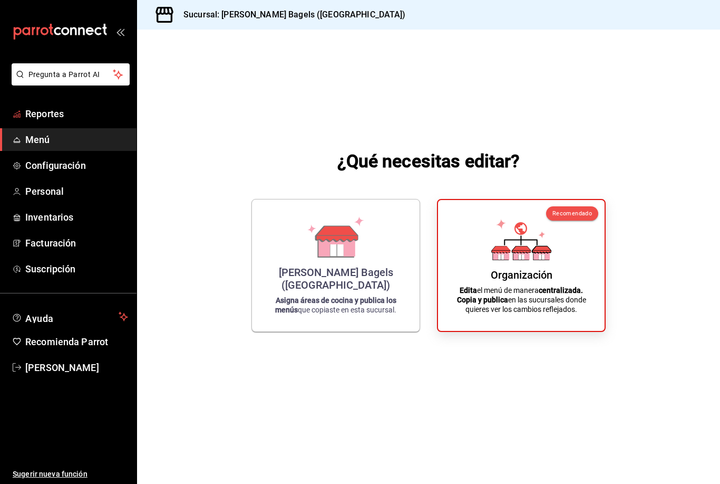
click at [36, 115] on span "Reportes" at bounding box center [76, 114] width 103 height 14
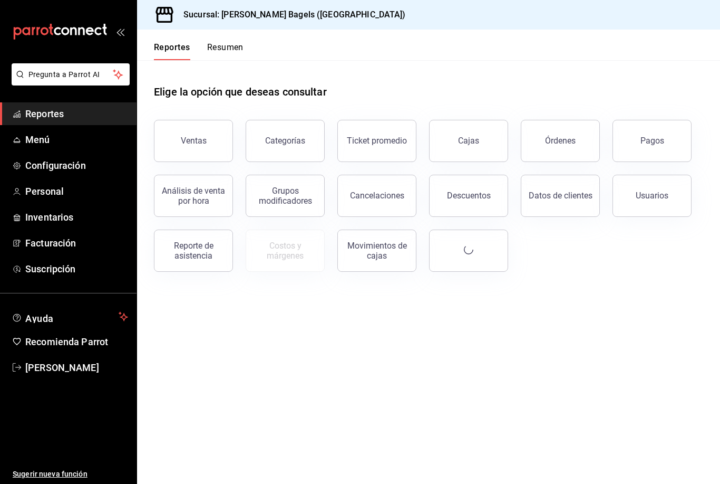
click at [206, 139] on button "Ventas" at bounding box center [193, 141] width 79 height 42
